Goal: Use online tool/utility: Use online tool/utility

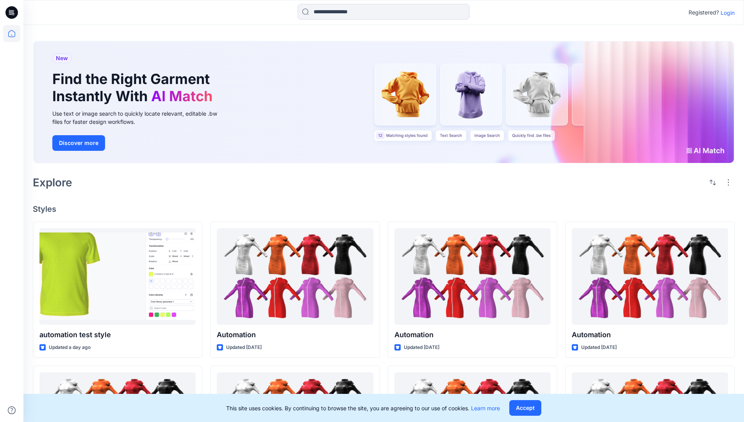
click at [726, 12] on p "Login" at bounding box center [727, 13] width 14 height 8
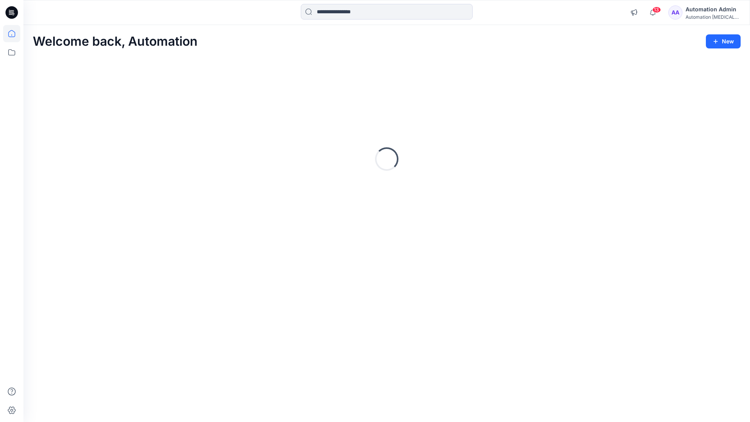
click at [15, 34] on icon at bounding box center [11, 33] width 7 height 7
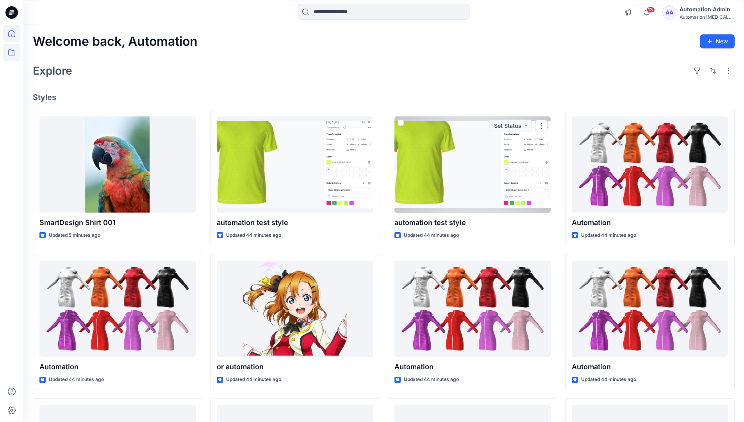
click at [14, 52] on icon at bounding box center [11, 52] width 17 height 17
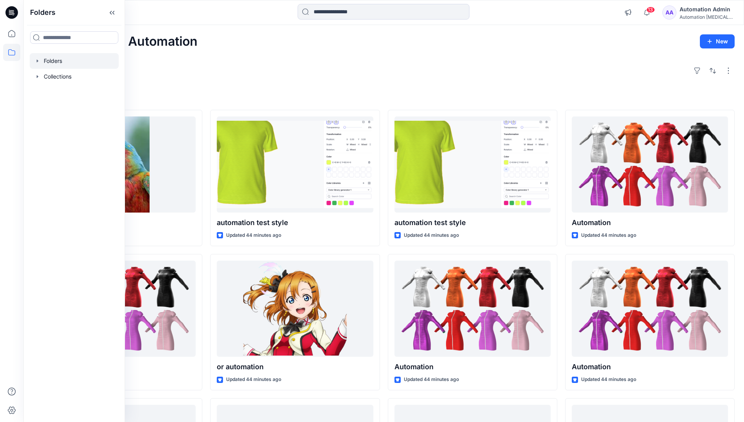
click at [54, 58] on div at bounding box center [74, 61] width 89 height 16
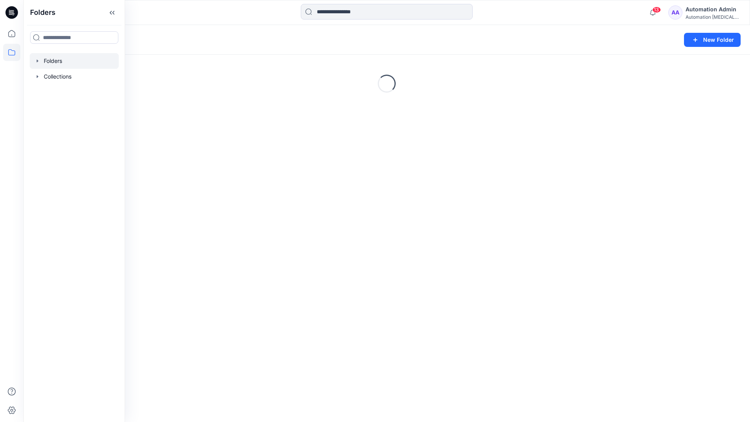
click at [395, 292] on div "Folders New Folder Loading..." at bounding box center [386, 223] width 726 height 397
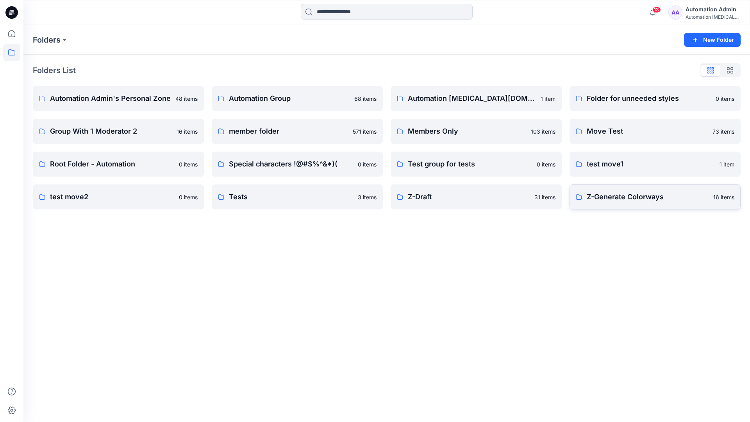
click at [625, 201] on p "Z-Generate Colorways" at bounding box center [648, 196] width 122 height 11
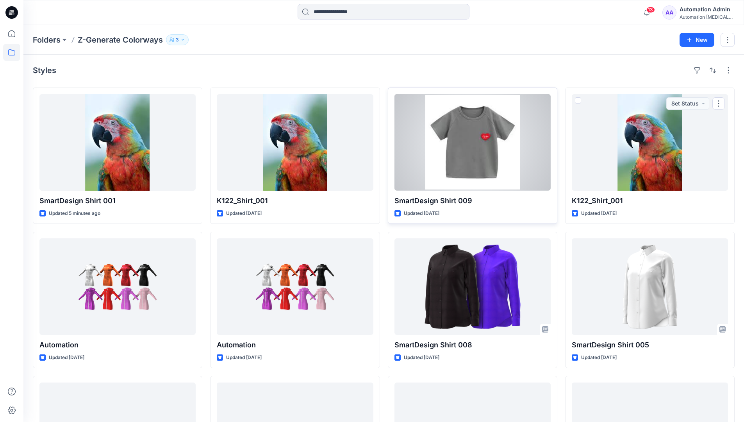
click at [402, 100] on span at bounding box center [401, 100] width 6 height 6
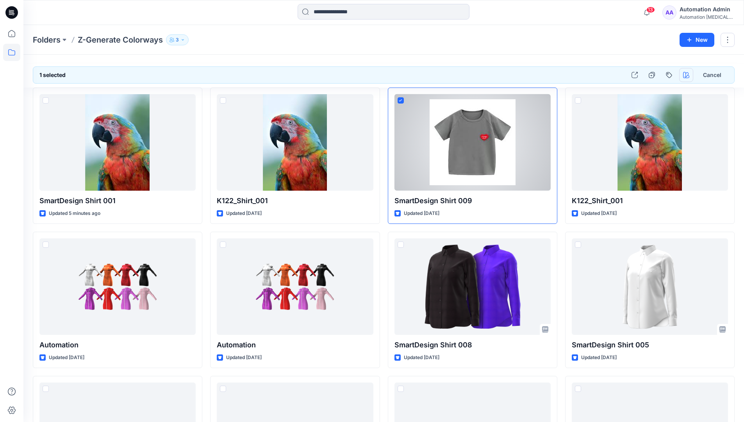
click at [687, 75] on icon "button" at bounding box center [686, 75] width 6 height 6
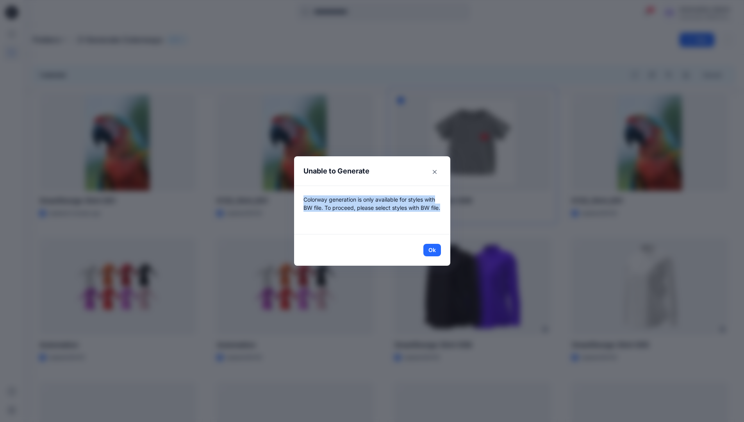
drag, startPoint x: 687, startPoint y: 75, endPoint x: 435, endPoint y: 216, distance: 289.0
click at [435, 216] on p "Colorway generation is only available for styles with BW file. To proceed, plea…" at bounding box center [371, 209] width 137 height 29
click at [438, 250] on button "Ok" at bounding box center [432, 250] width 18 height 12
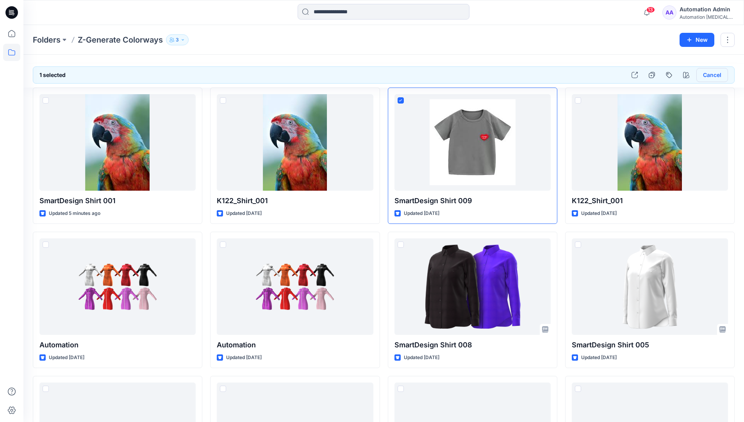
click at [710, 77] on button "Cancel" at bounding box center [712, 75] width 32 height 14
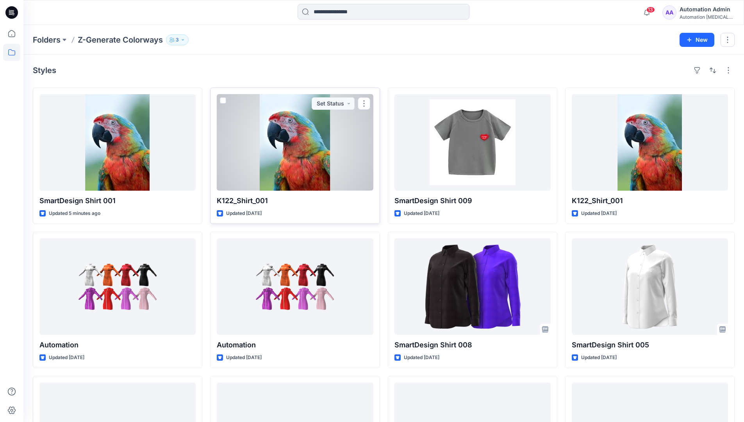
click at [223, 100] on span at bounding box center [223, 100] width 6 height 6
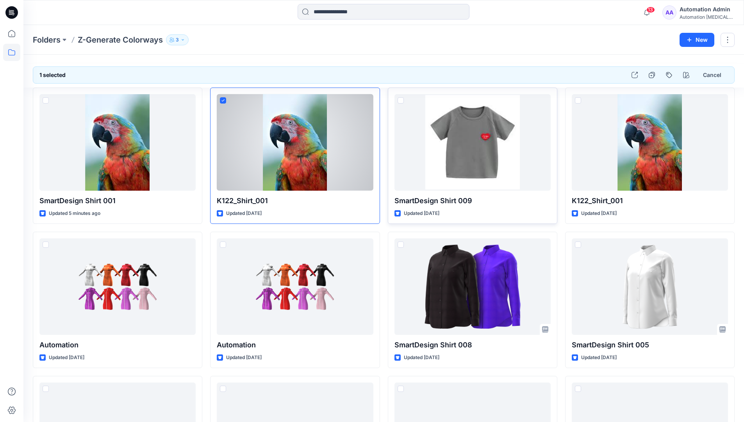
click at [401, 101] on span at bounding box center [401, 100] width 6 height 6
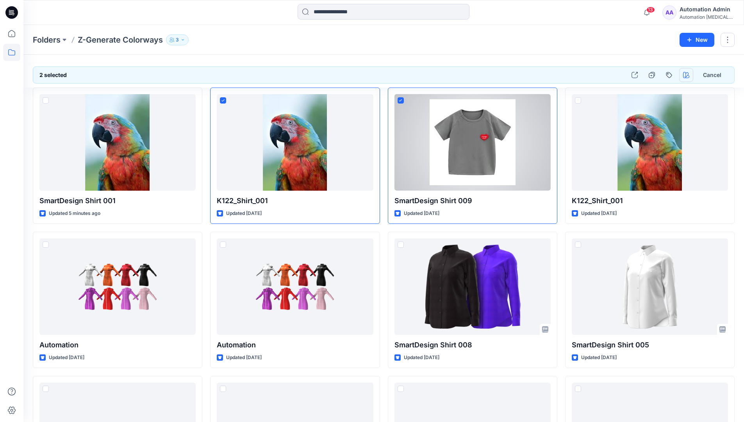
click at [684, 74] on icon "button" at bounding box center [686, 75] width 6 height 6
